Goal: Ask a question: Seek information or help from site administrators or community

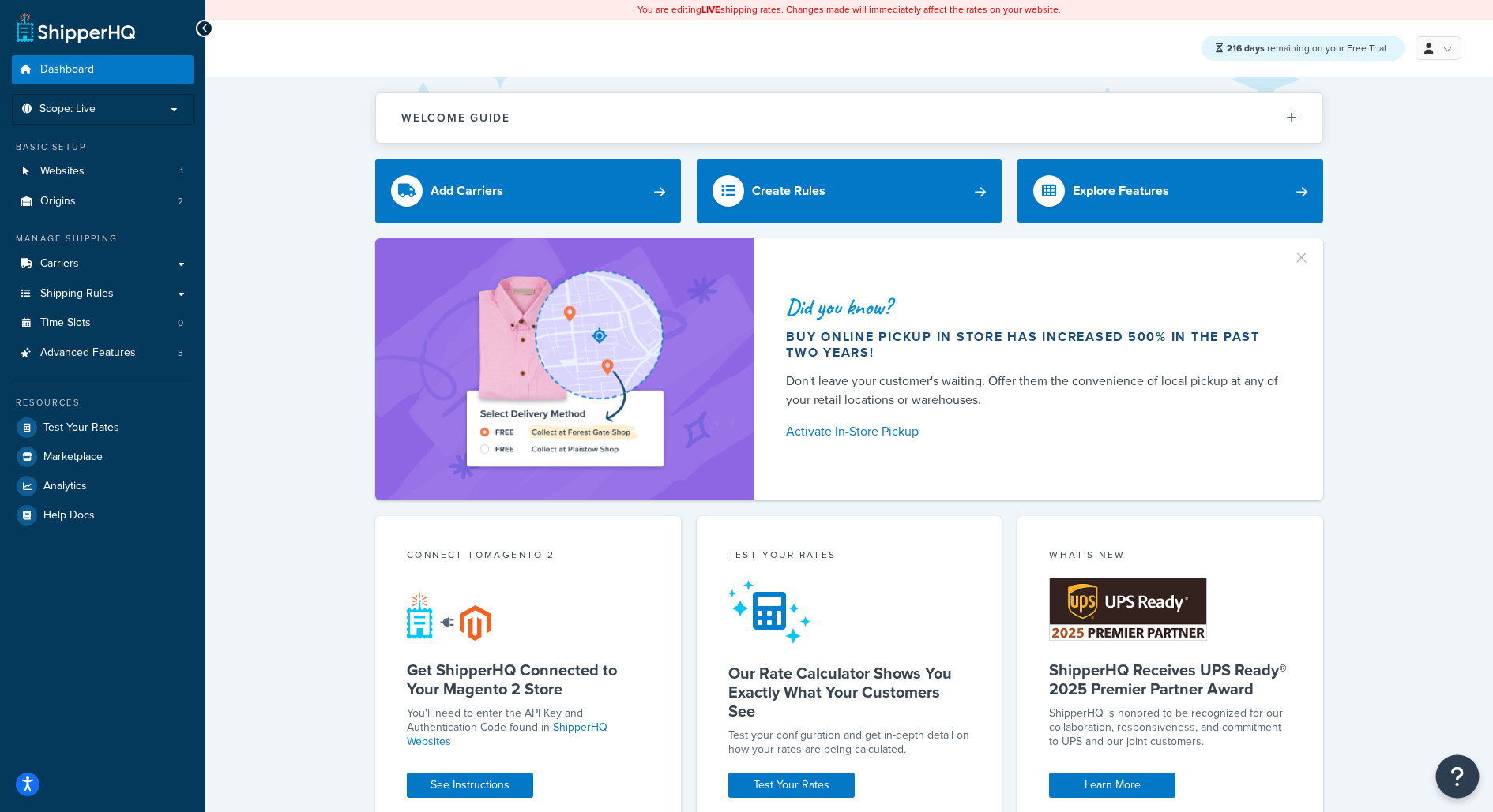
click at [1457, 776] on icon "Open Resource Center" at bounding box center [1457, 776] width 15 height 22
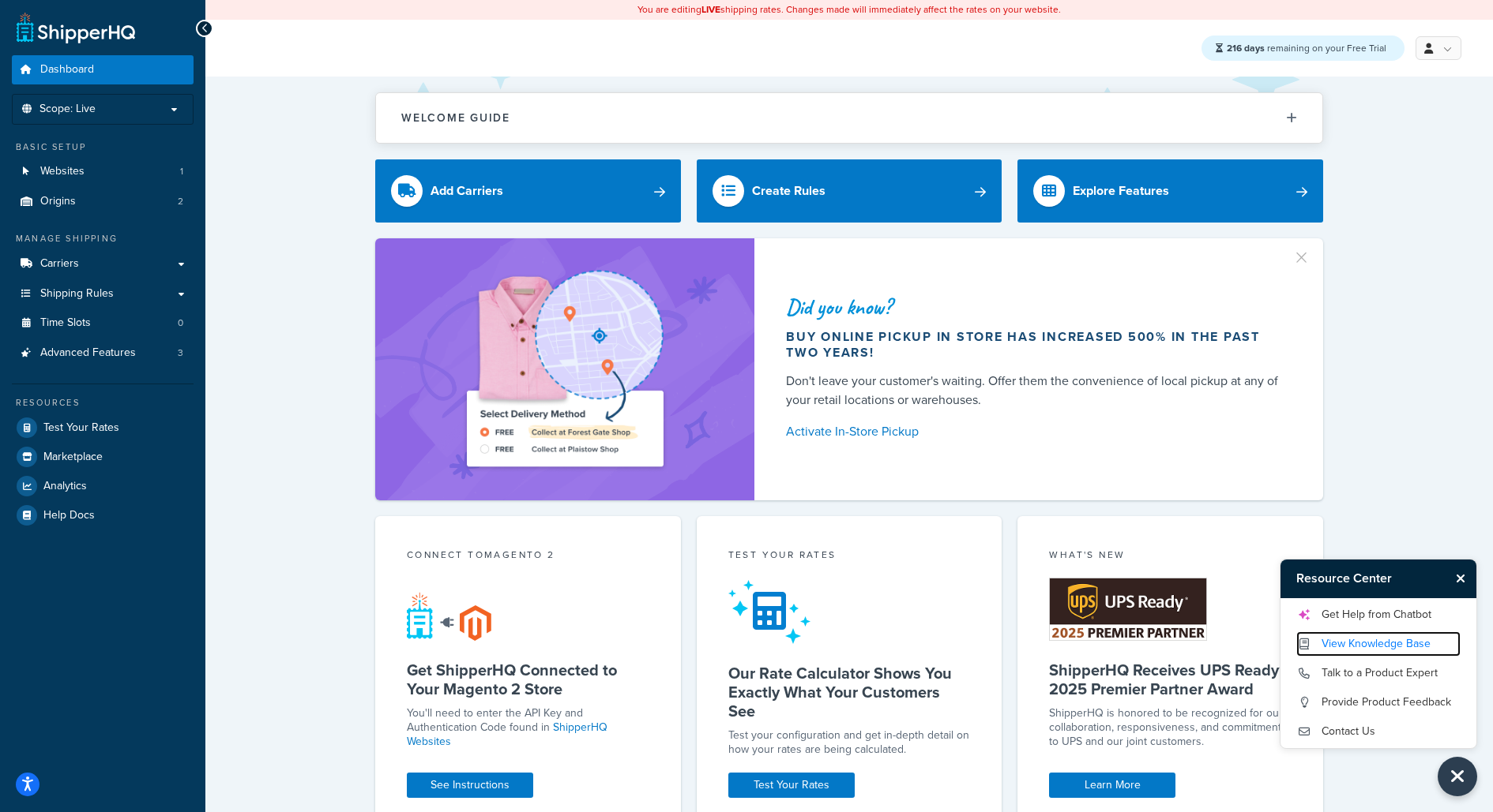
click at [1423, 644] on link "View Knowledge Base" at bounding box center [1378, 644] width 165 height 25
click at [1400, 620] on link "Get Help from Chatbot" at bounding box center [1378, 615] width 165 height 25
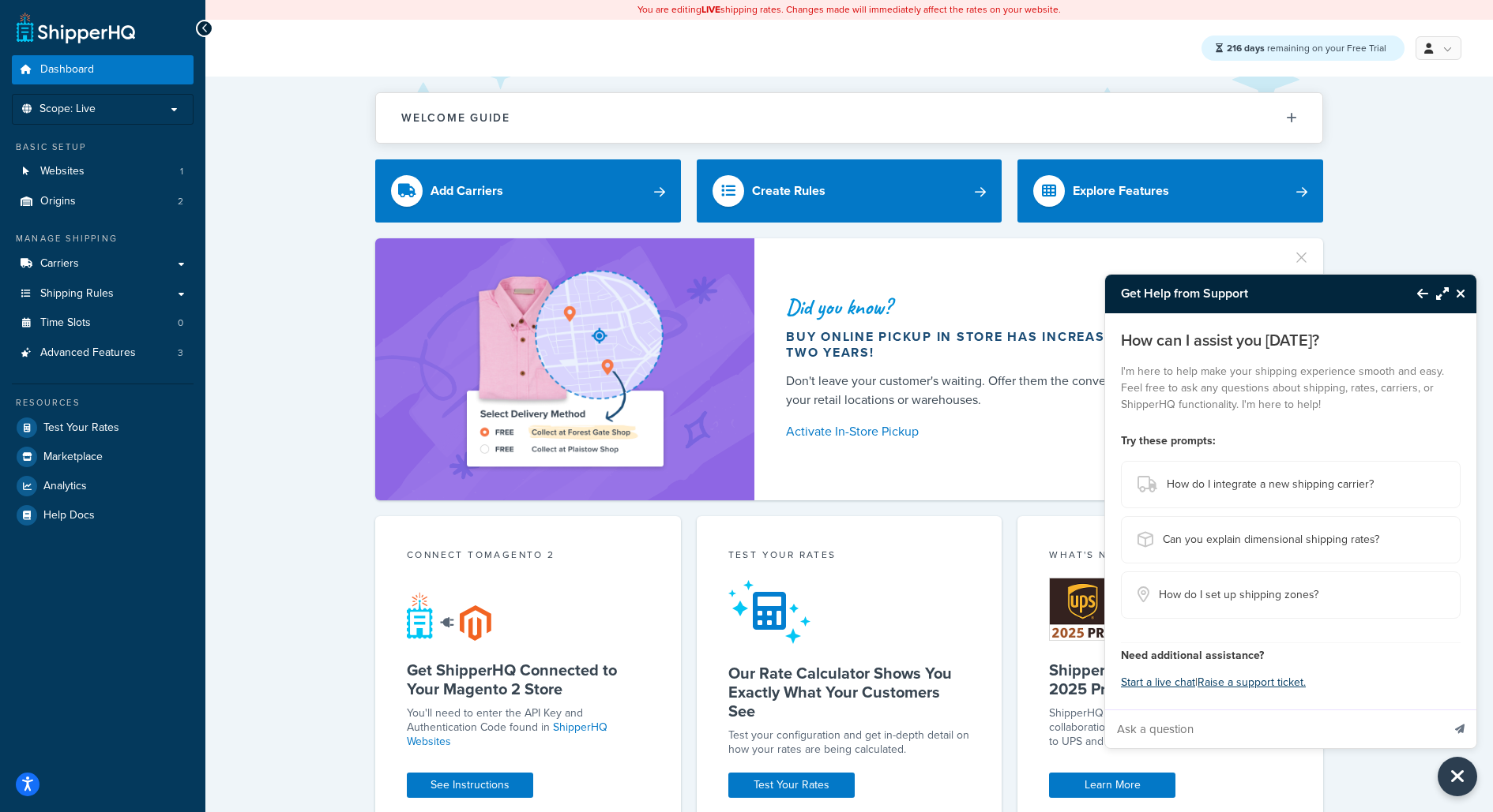
click at [1463, 300] on icon "Close Resource Center" at bounding box center [1460, 293] width 9 height 13
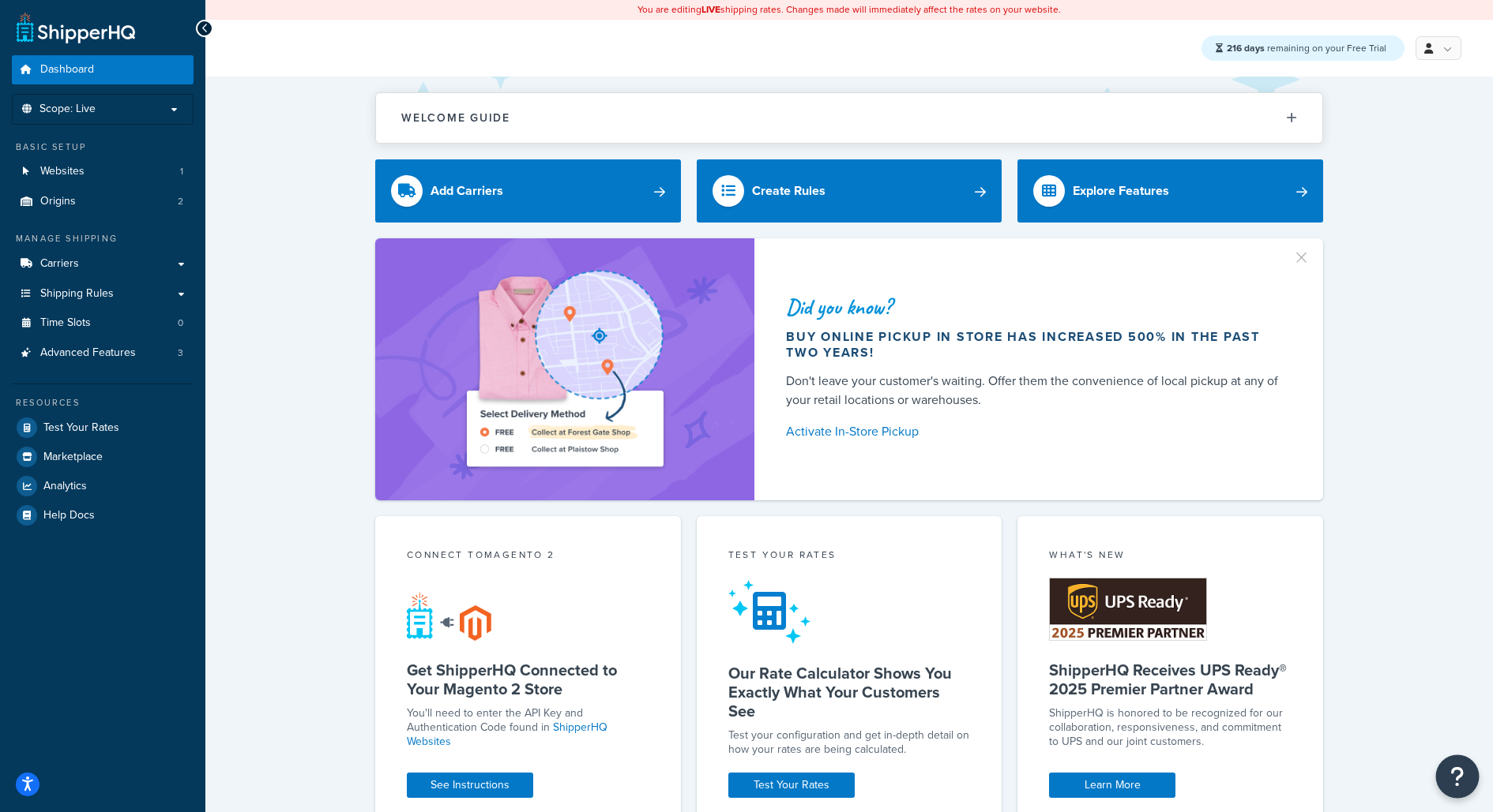
click at [1447, 790] on button "Open Resource Center" at bounding box center [1457, 776] width 43 height 43
click at [1460, 772] on icon "Open Resource Center" at bounding box center [1457, 776] width 15 height 22
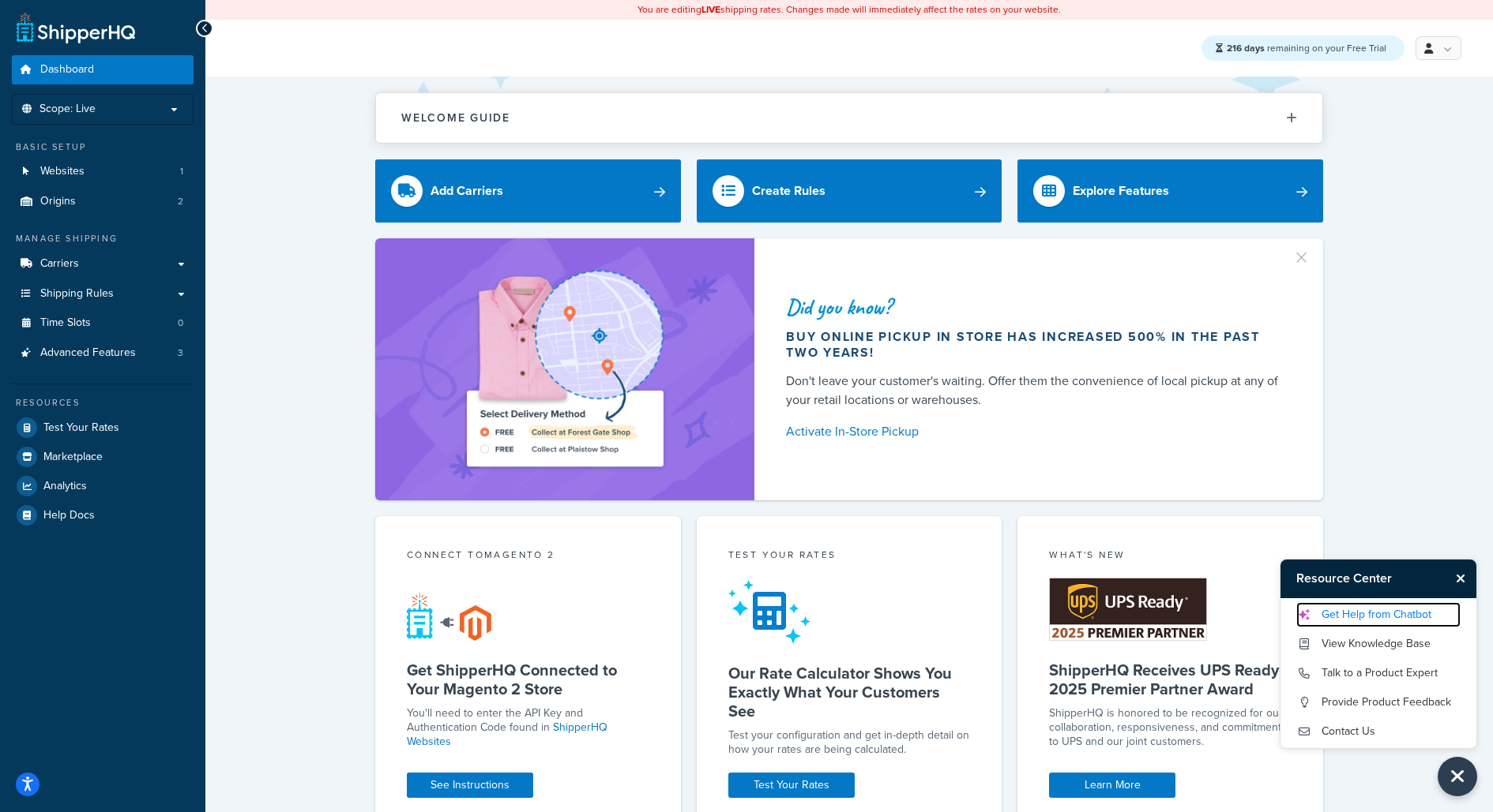
click at [1412, 612] on link "Get Help from Chatbot" at bounding box center [1378, 615] width 165 height 25
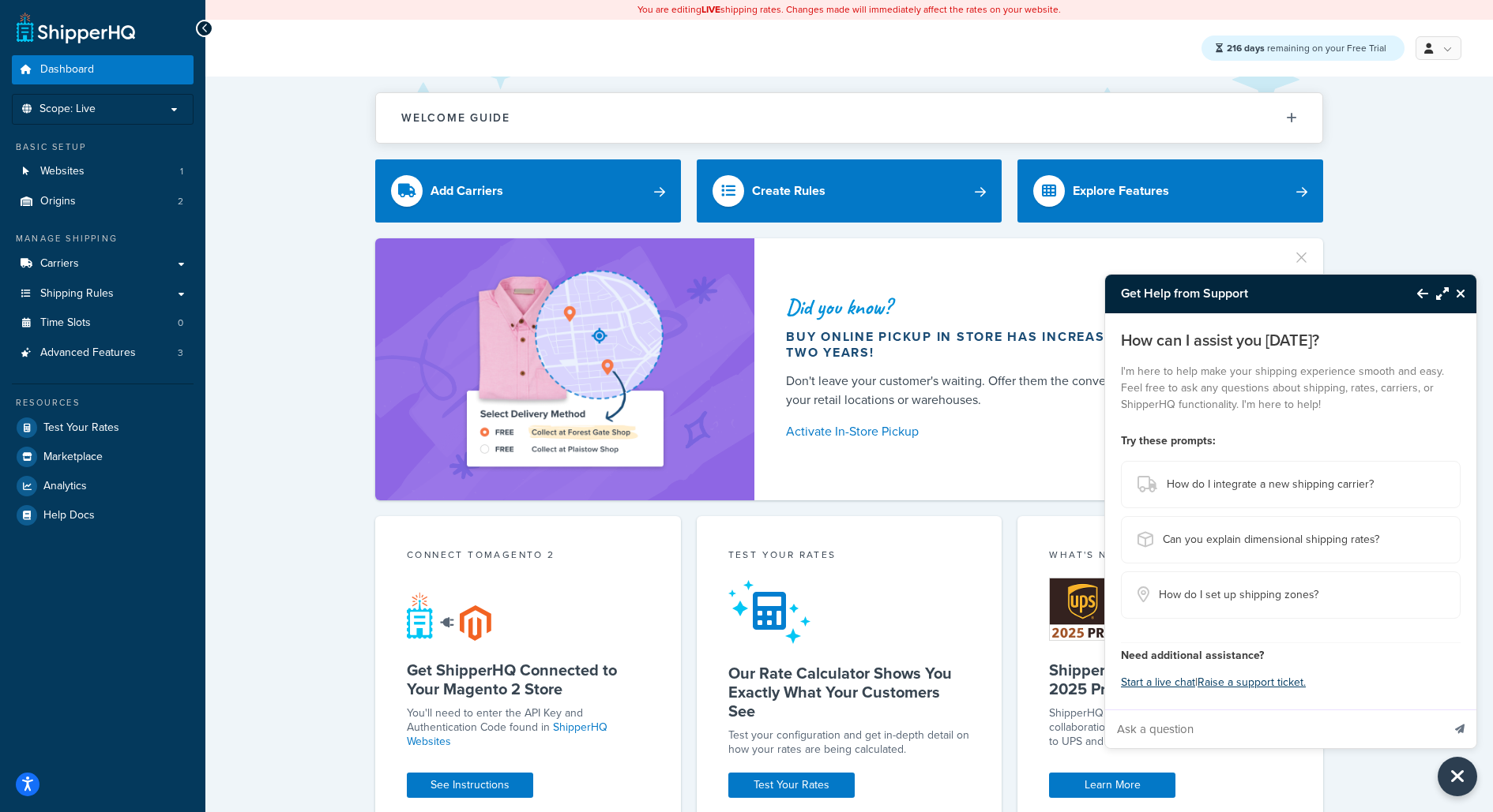
click at [1417, 287] on button "Back to Resource Center" at bounding box center [1414, 293] width 27 height 36
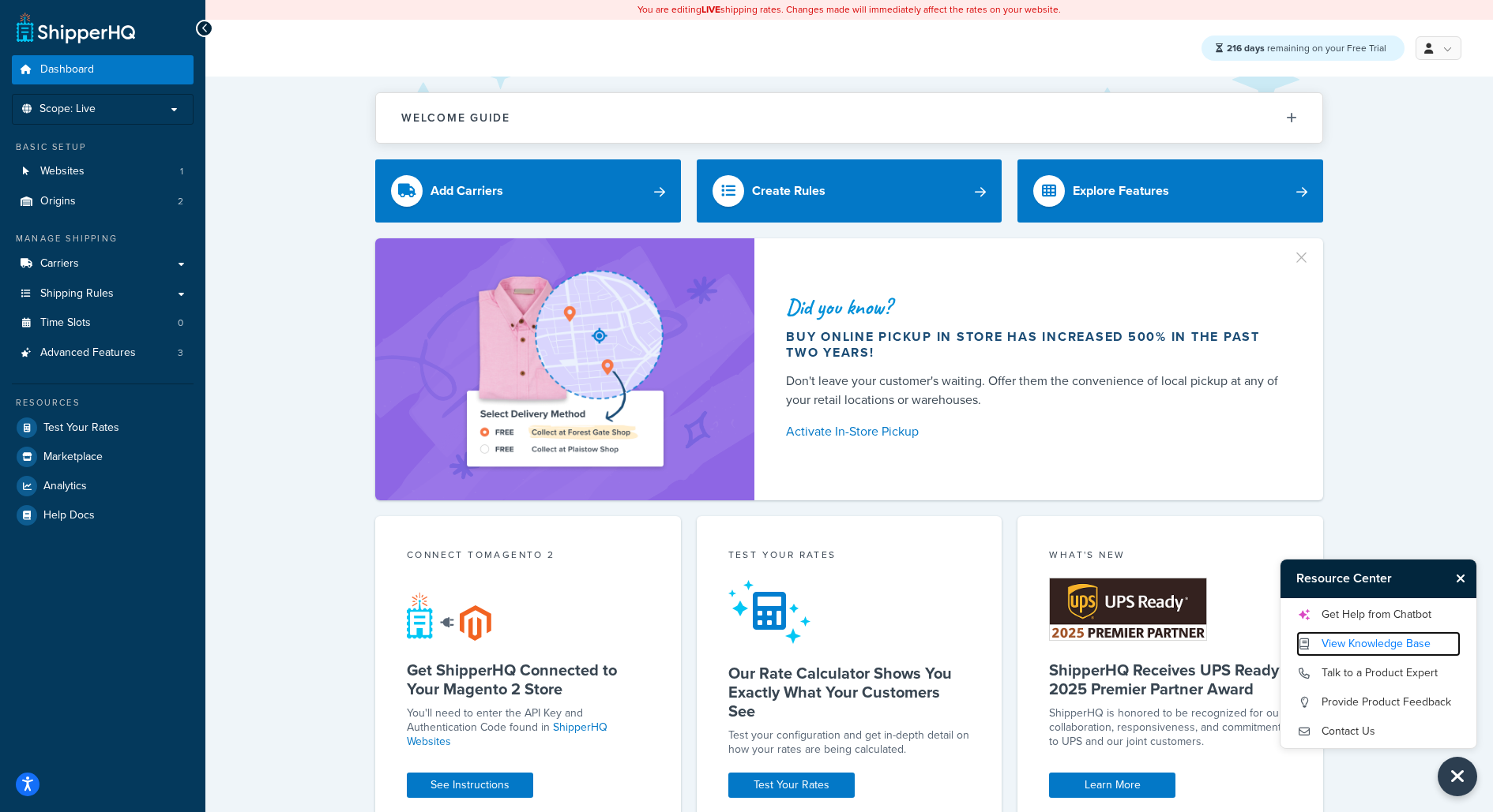
click at [1400, 641] on link "View Knowledge Base" at bounding box center [1378, 644] width 165 height 25
click at [1463, 576] on icon "Close Resource Center" at bounding box center [1460, 578] width 9 height 13
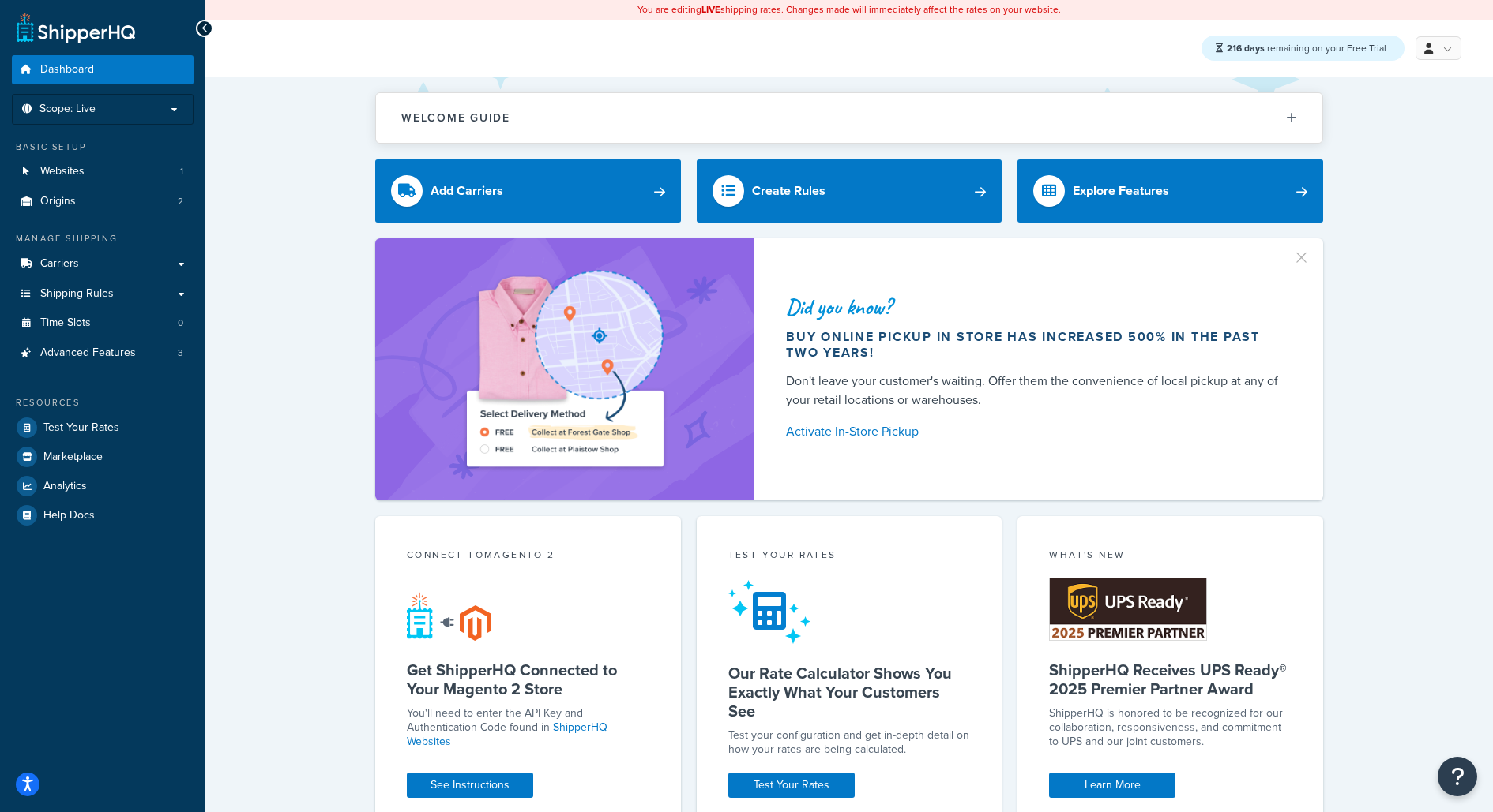
click at [1405, 568] on div "Welcome Guide ShipperHQ: An Overview Carrier Setup Shipping Rules Overview Comm…" at bounding box center [849, 812] width 1287 height 1472
click at [1428, 623] on div "Welcome Guide ShipperHQ: An Overview Carrier Setup Shipping Rules Overview Comm…" at bounding box center [849, 812] width 1287 height 1472
click at [1457, 767] on icon "Open Resource Center" at bounding box center [1457, 776] width 15 height 22
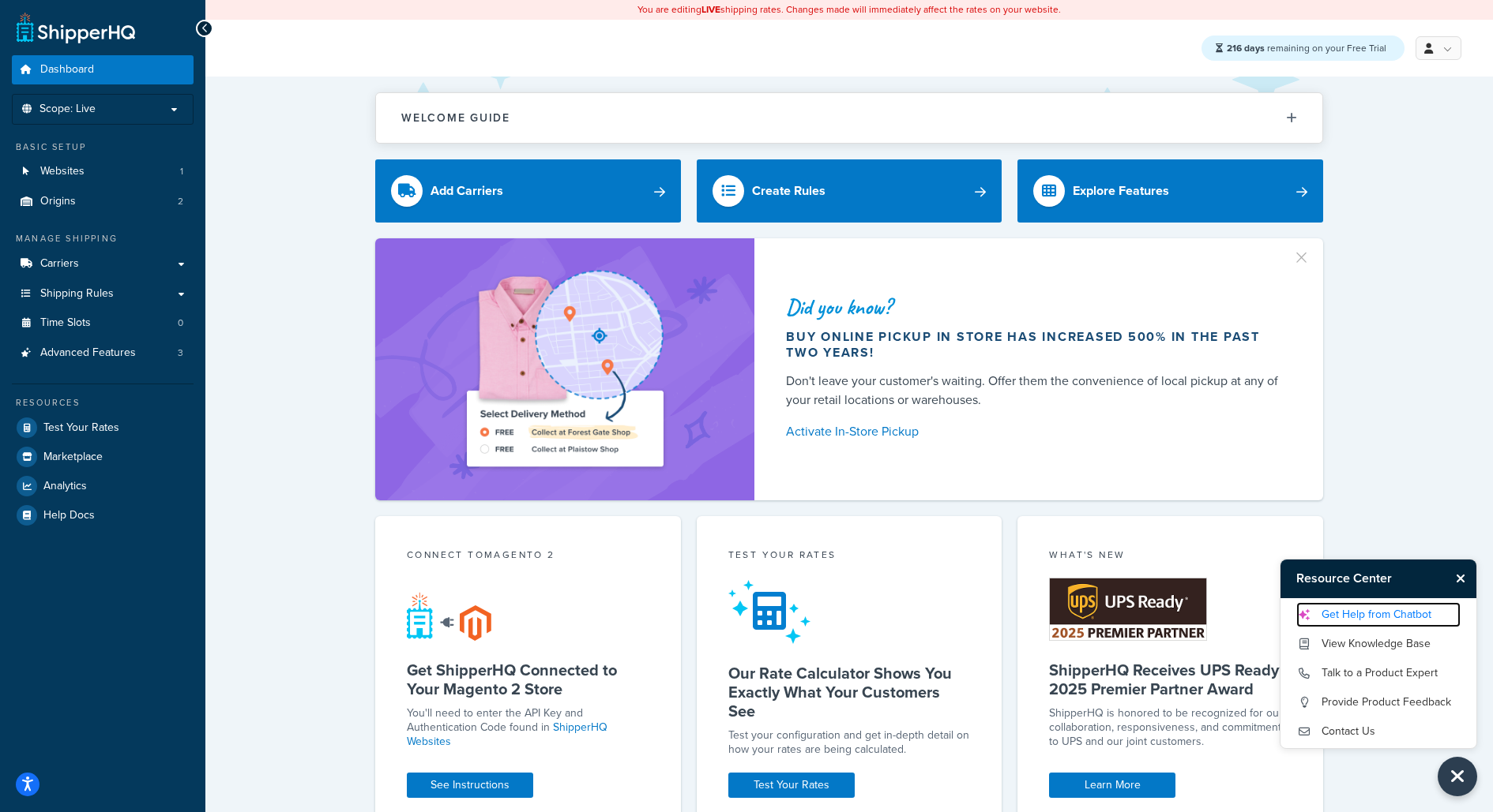
click at [1411, 617] on link "Get Help from Chatbot" at bounding box center [1378, 615] width 165 height 25
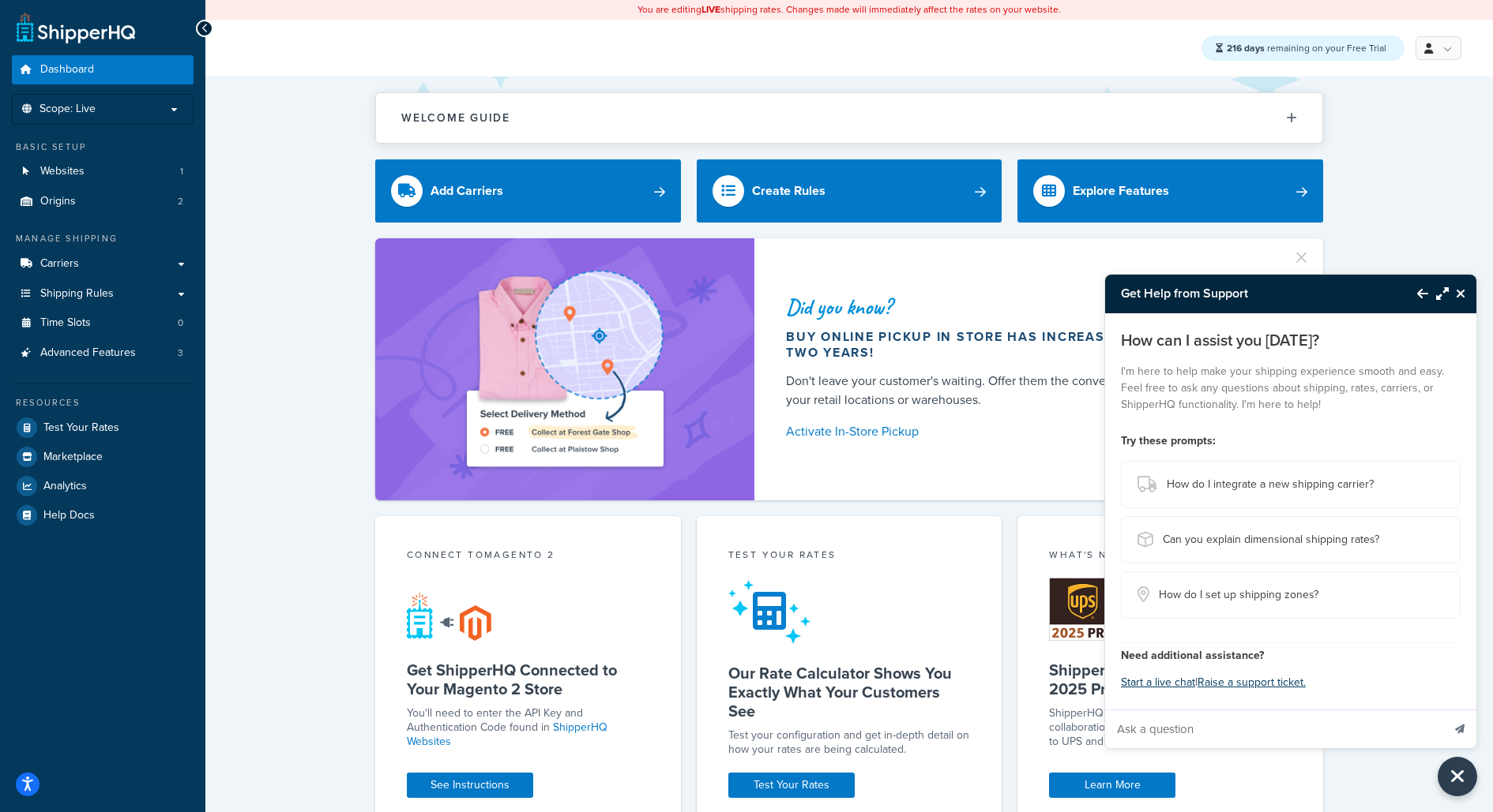
click at [1418, 296] on icon "Back to Resource Center" at bounding box center [1423, 293] width 11 height 13
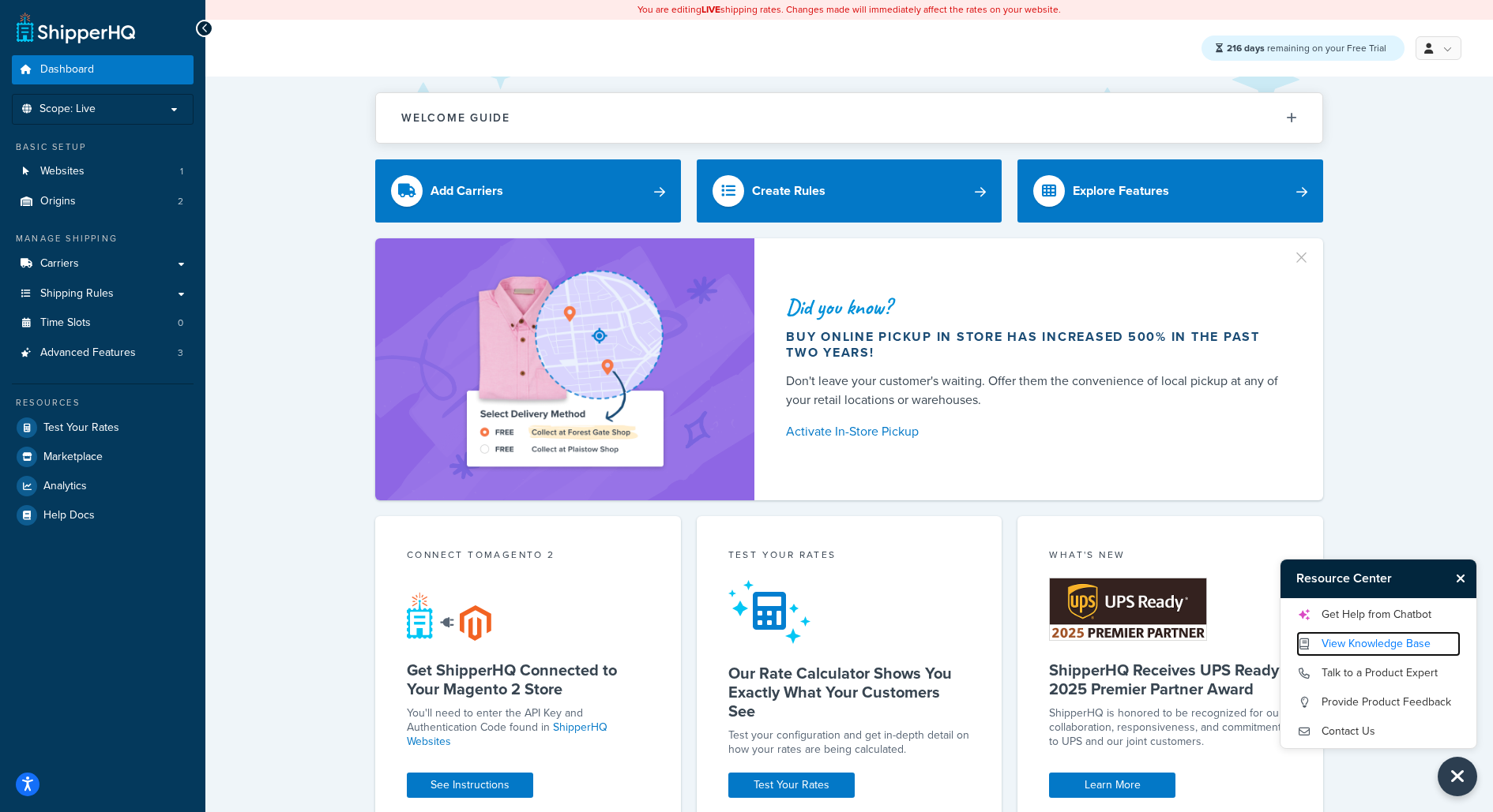
click at [1351, 641] on link "View Knowledge Base" at bounding box center [1378, 644] width 165 height 25
click at [1402, 444] on div "Did you know? Buy online pickup in store has increased 500% in the past two yea…" at bounding box center [848, 369] width 1224 height 262
click at [1463, 579] on icon "Close Resource Center" at bounding box center [1460, 578] width 9 height 13
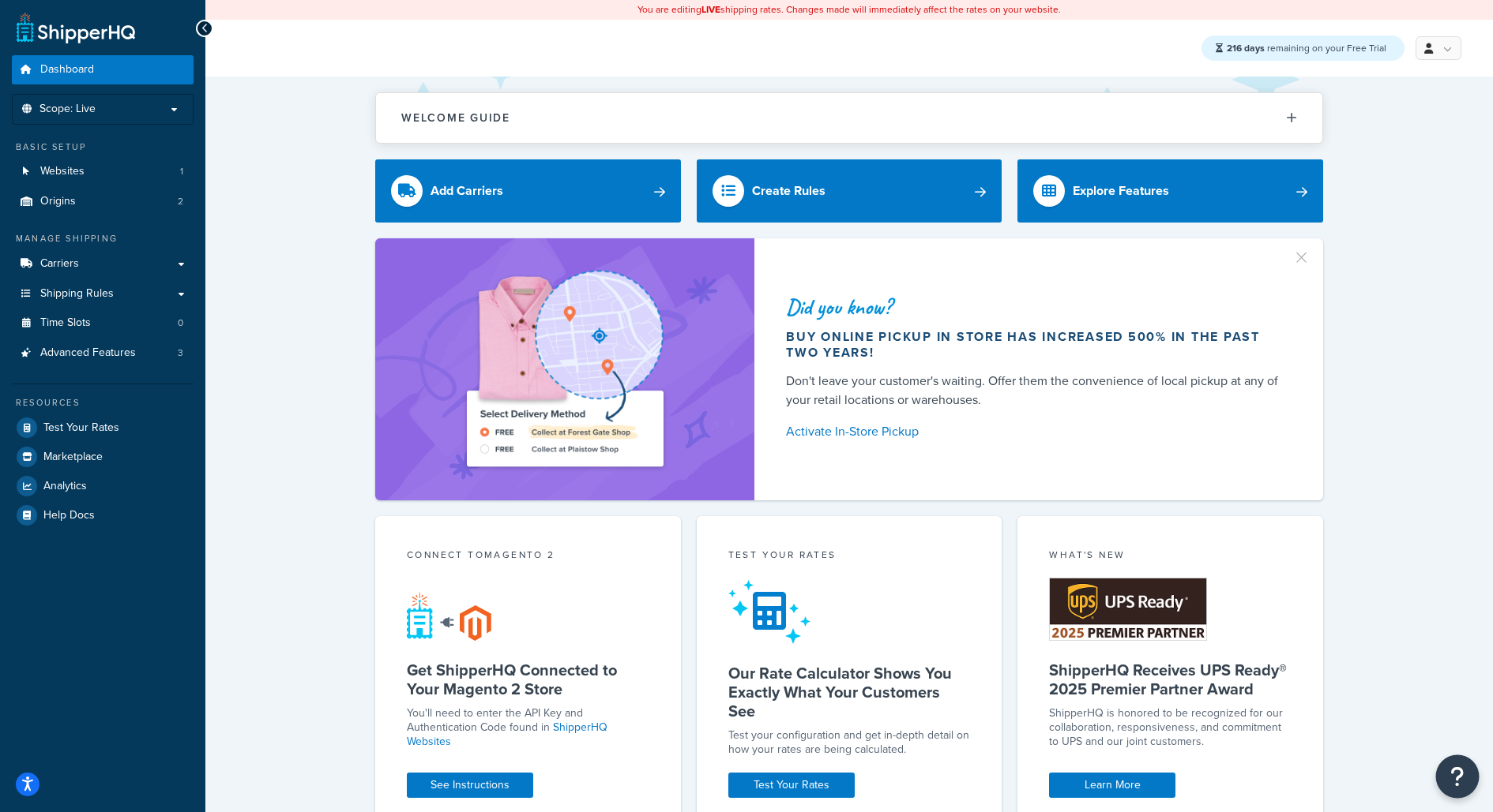
click at [1457, 771] on icon "Open Resource Center" at bounding box center [1457, 776] width 15 height 22
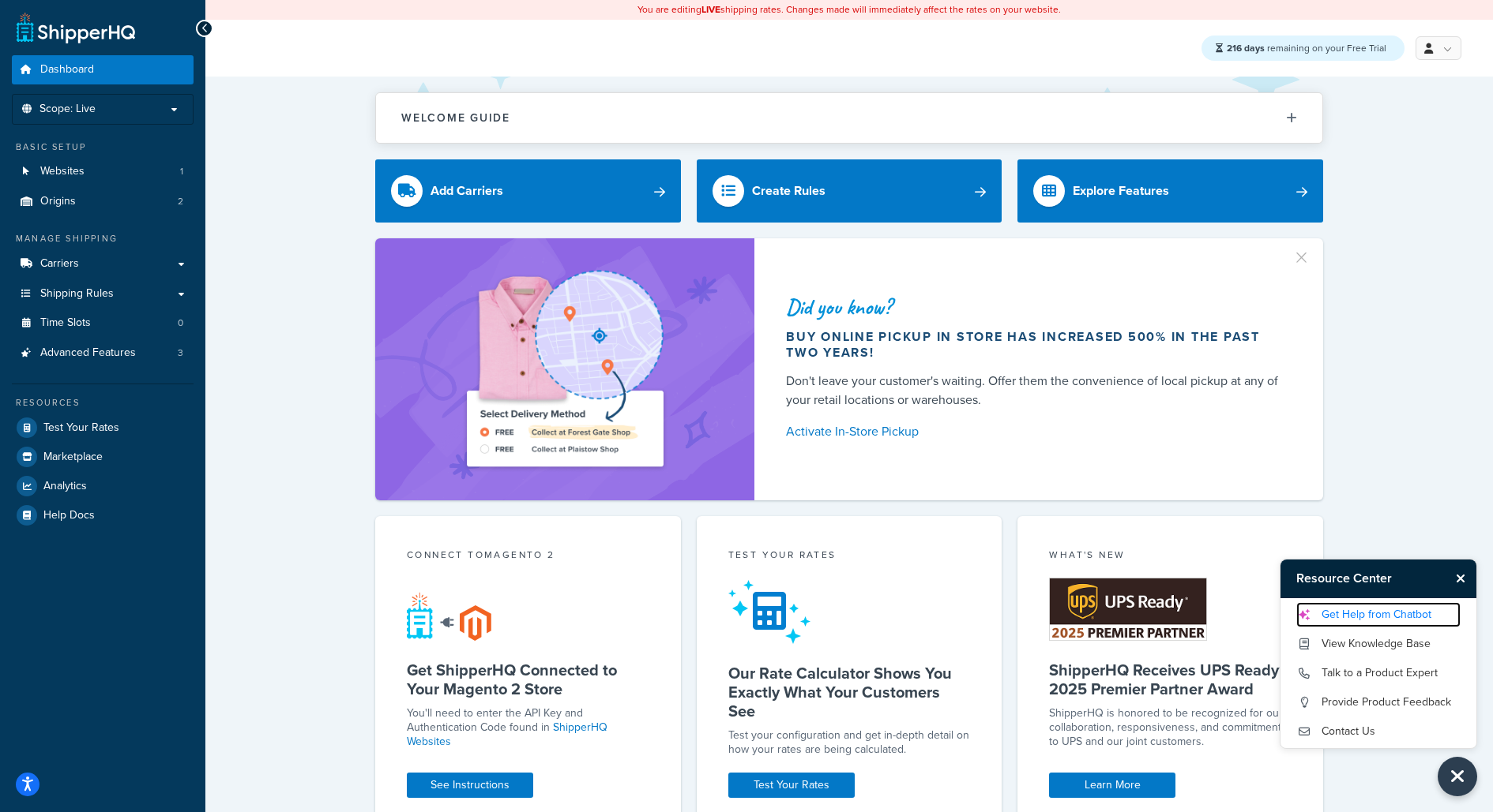
click at [1406, 619] on link "Get Help from Chatbot" at bounding box center [1378, 615] width 165 height 25
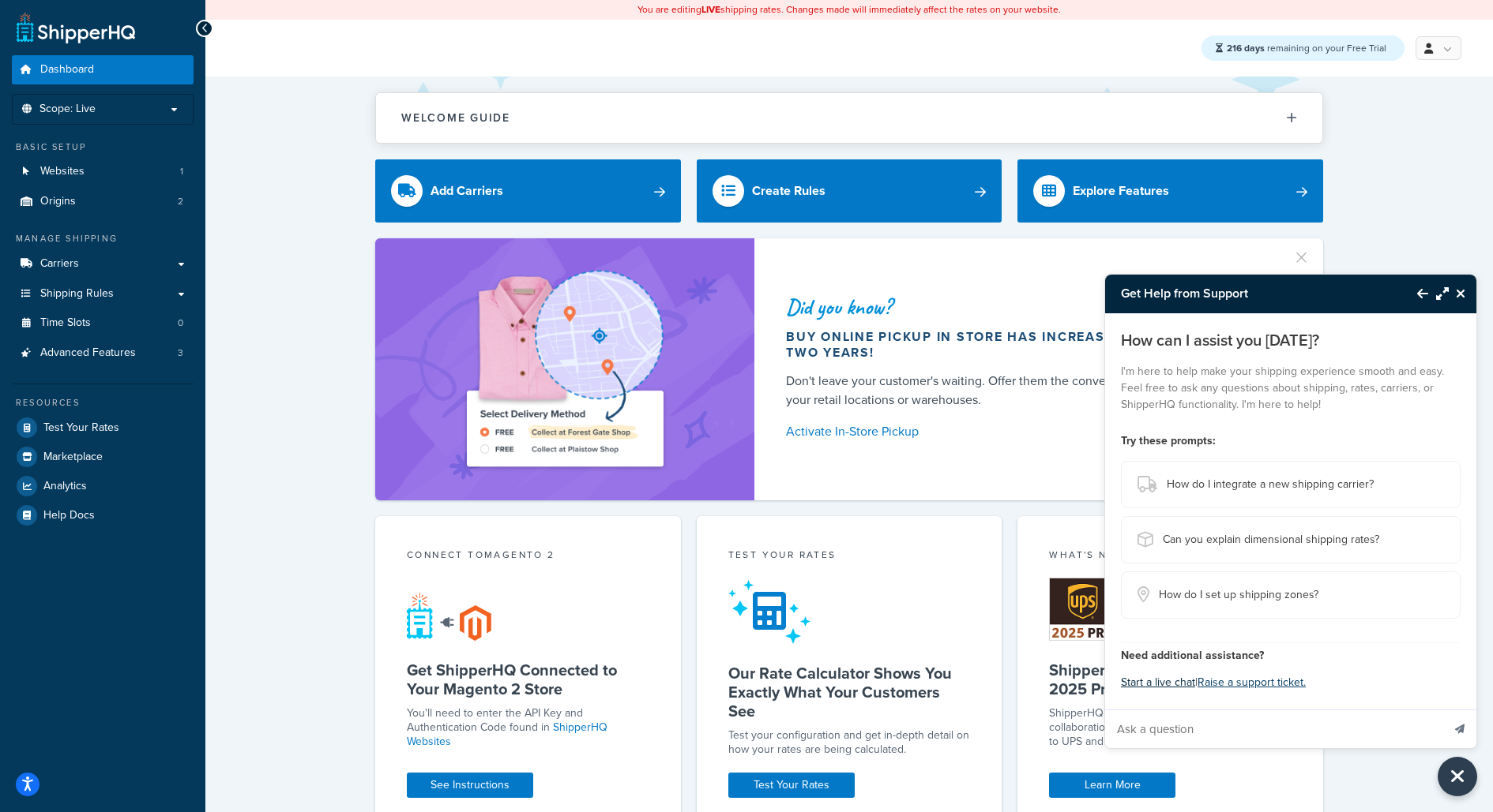
click at [1179, 679] on button "Start a live chat" at bounding box center [1157, 683] width 74 height 22
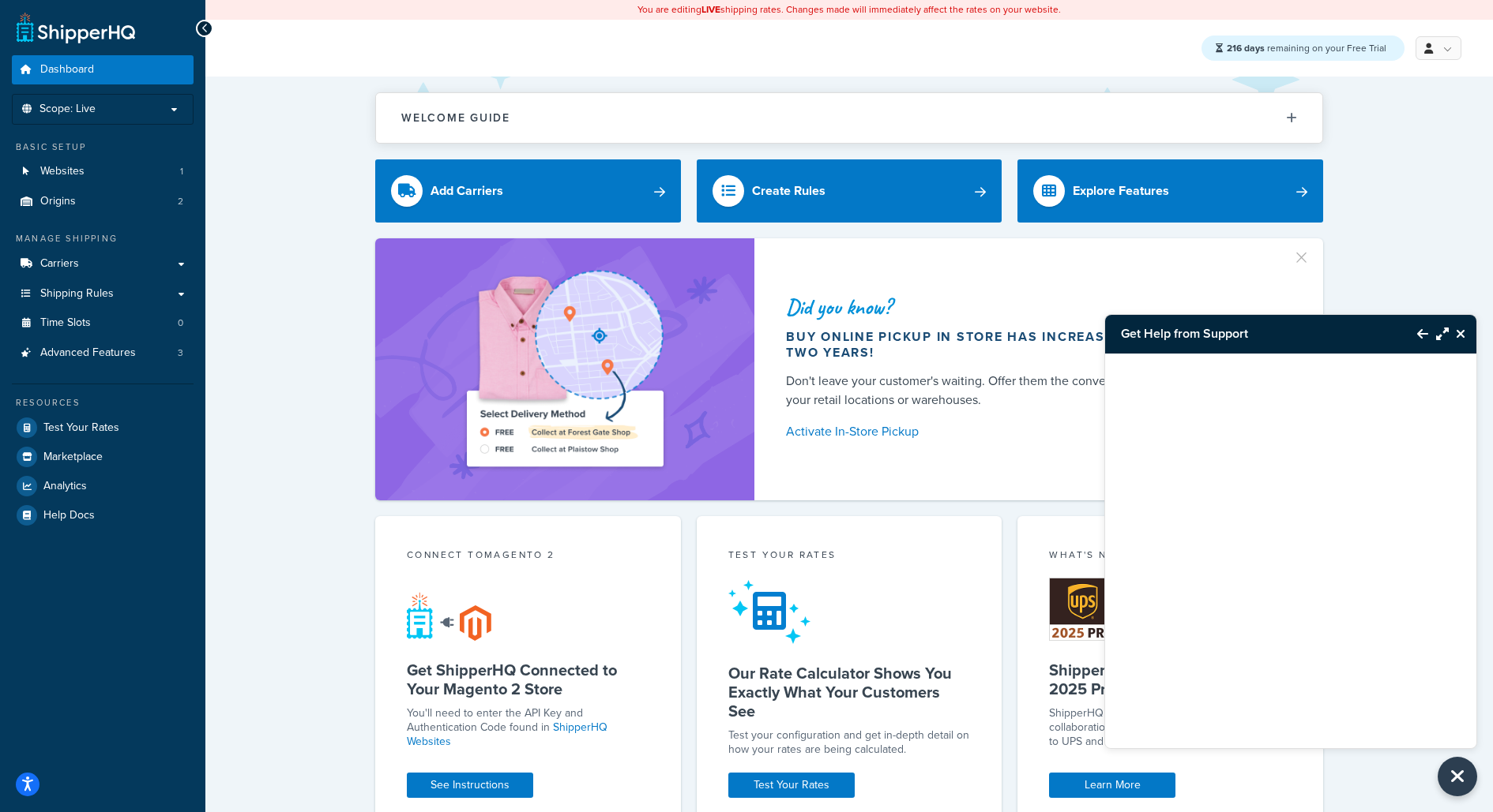
click at [1461, 335] on icon "Close Resource Center" at bounding box center [1460, 335] width 9 height 13
